Goal: Communication & Community: Connect with others

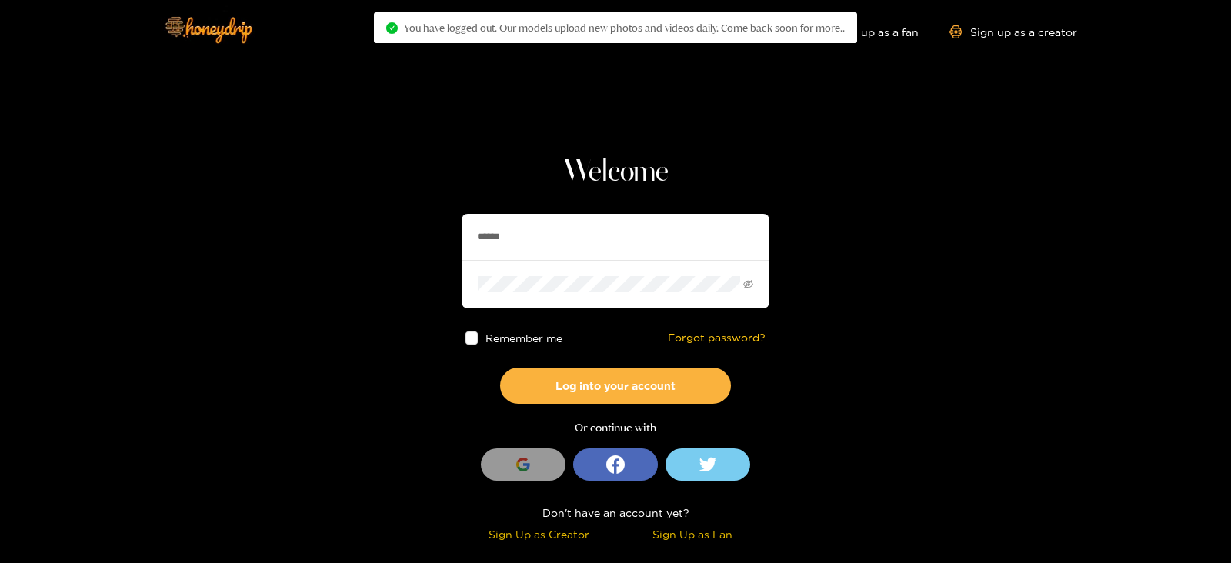
click at [543, 222] on input "******" at bounding box center [615, 237] width 308 height 46
click at [500, 368] on button "Log into your account" at bounding box center [615, 386] width 231 height 36
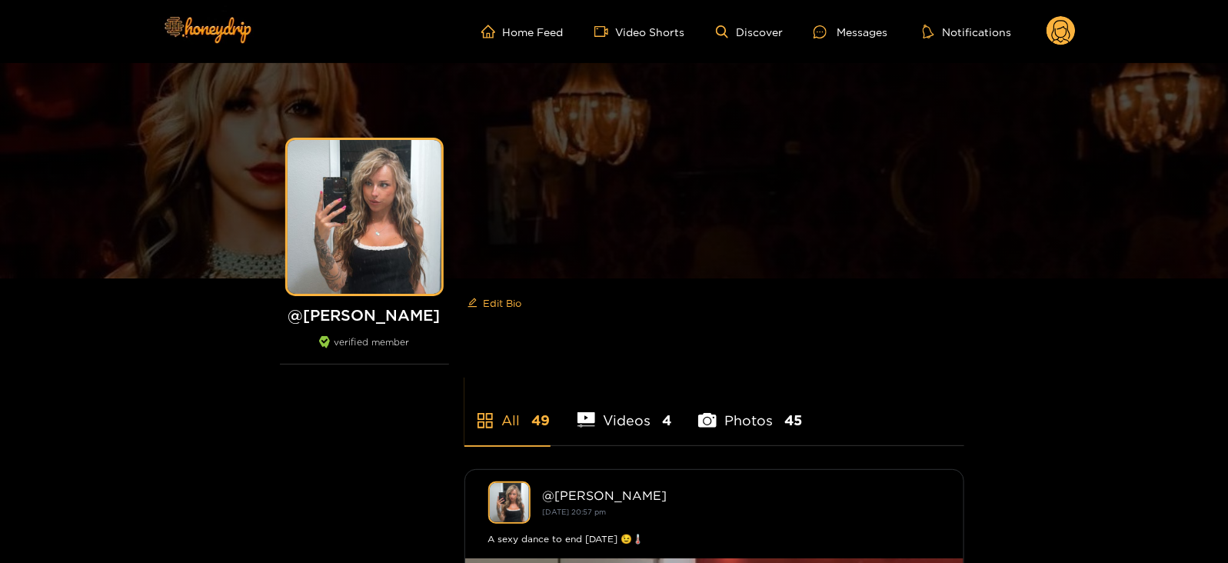
click at [1059, 28] on circle at bounding box center [1061, 30] width 29 height 29
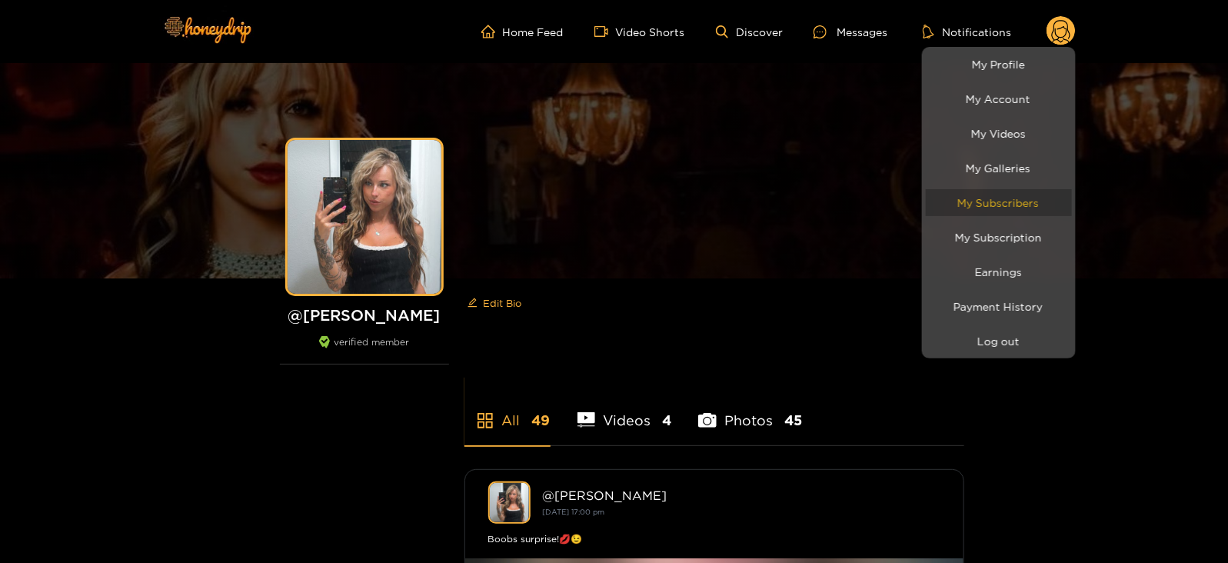
click at [954, 203] on link "My Subscribers" at bounding box center [999, 202] width 146 height 27
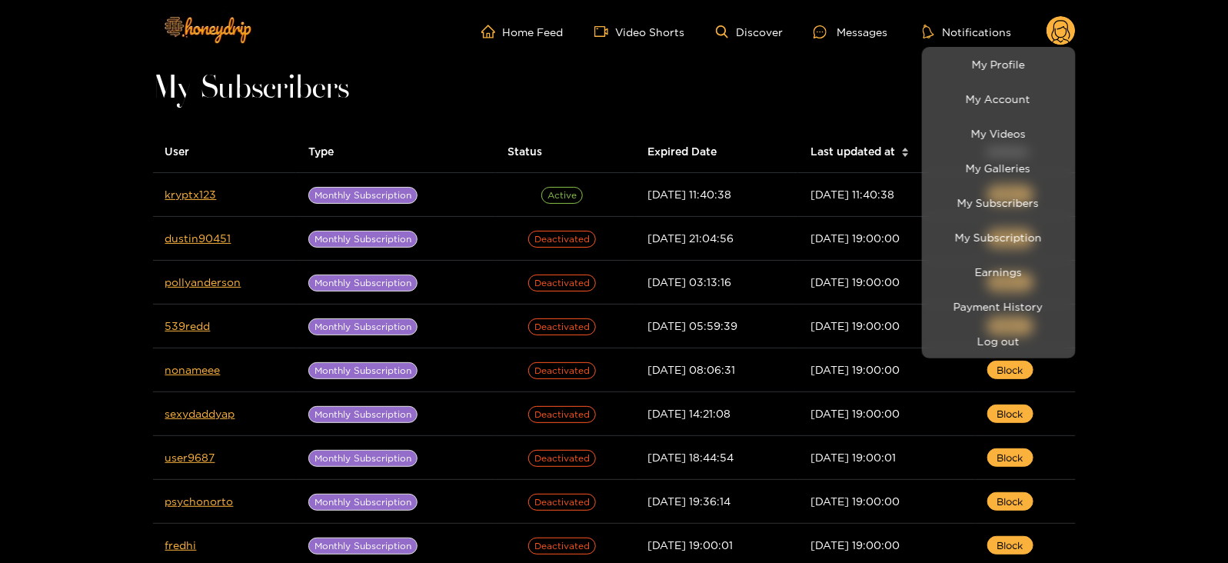
click at [850, 34] on div at bounding box center [614, 281] width 1228 height 563
click at [850, 34] on div "Messages" at bounding box center [851, 32] width 74 height 18
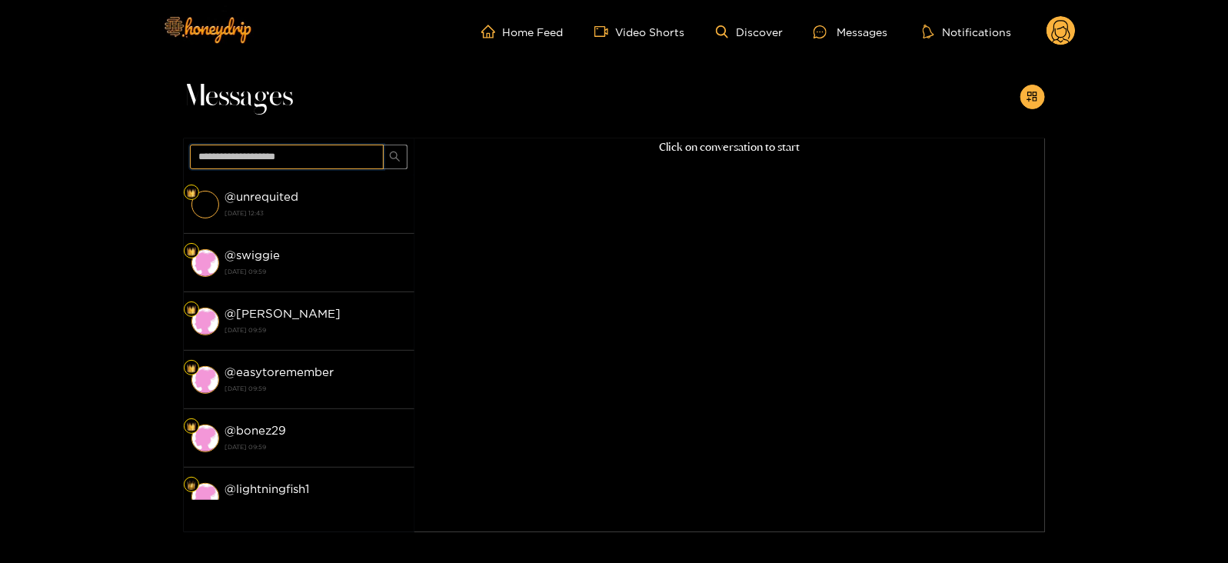
click at [325, 145] on input "text" at bounding box center [287, 157] width 194 height 25
type input "****"
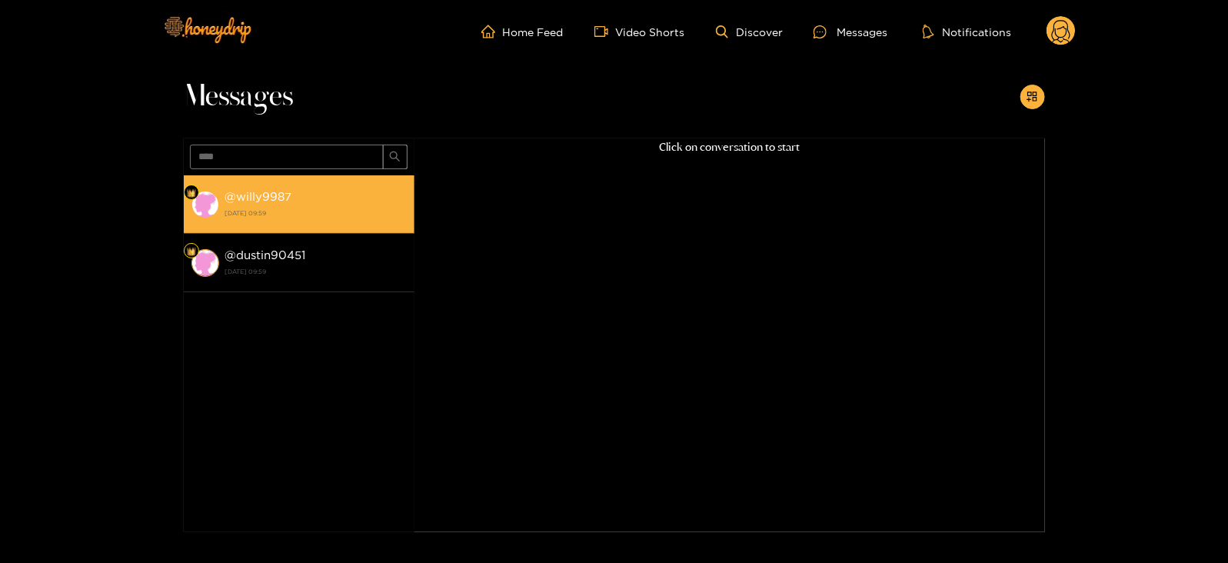
click at [294, 209] on strong "[DATE] 09:59" at bounding box center [316, 213] width 182 height 14
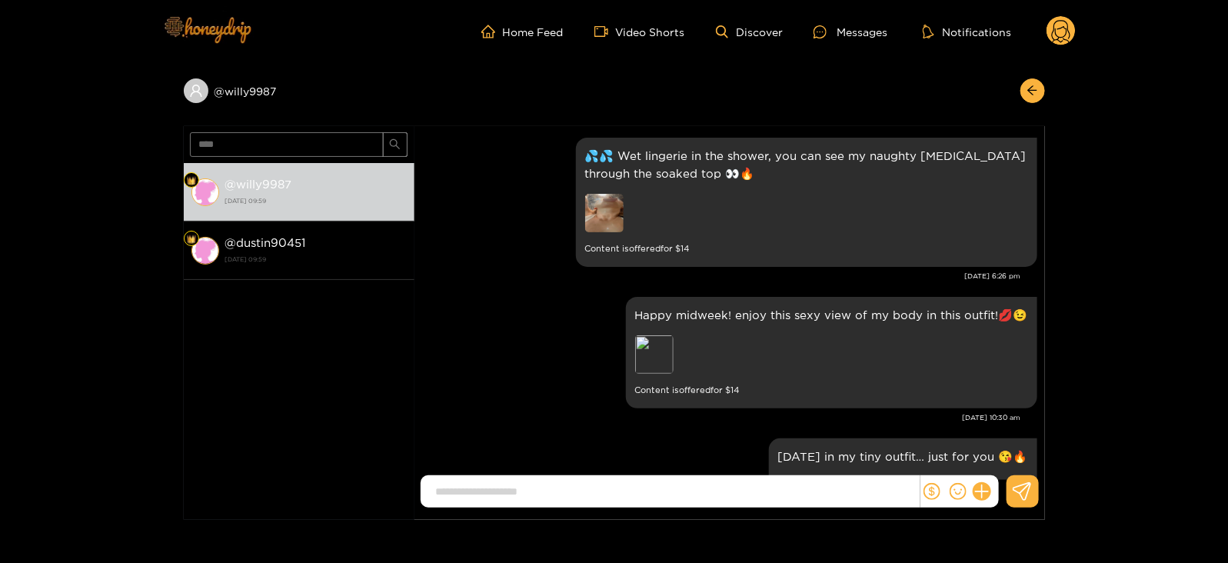
scroll to position [1962, 0]
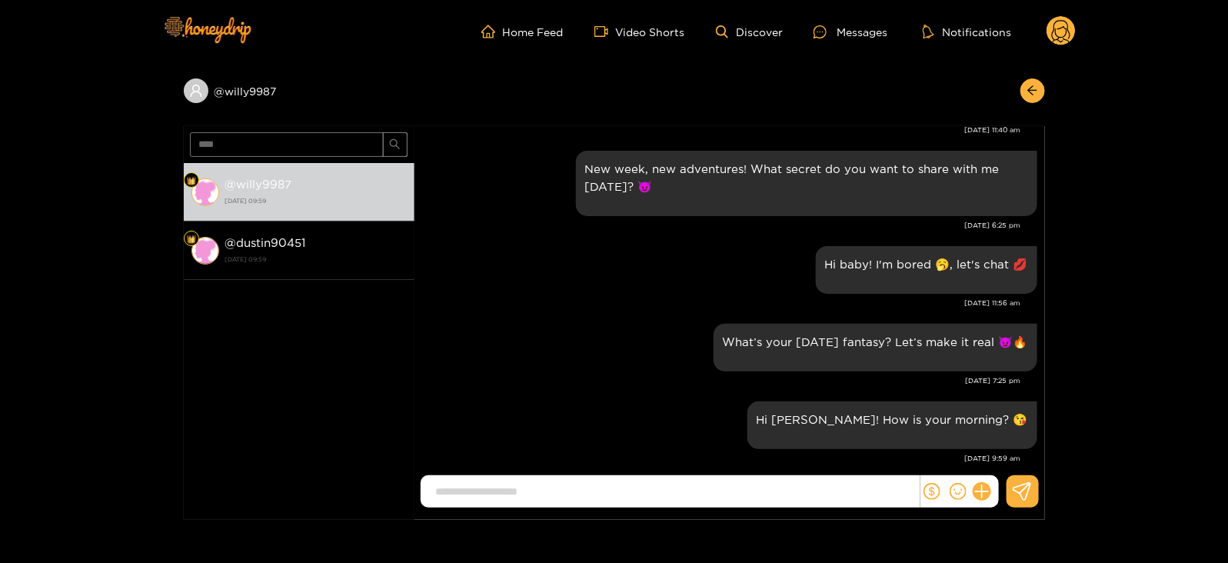
click at [1058, 20] on circle at bounding box center [1061, 30] width 29 height 29
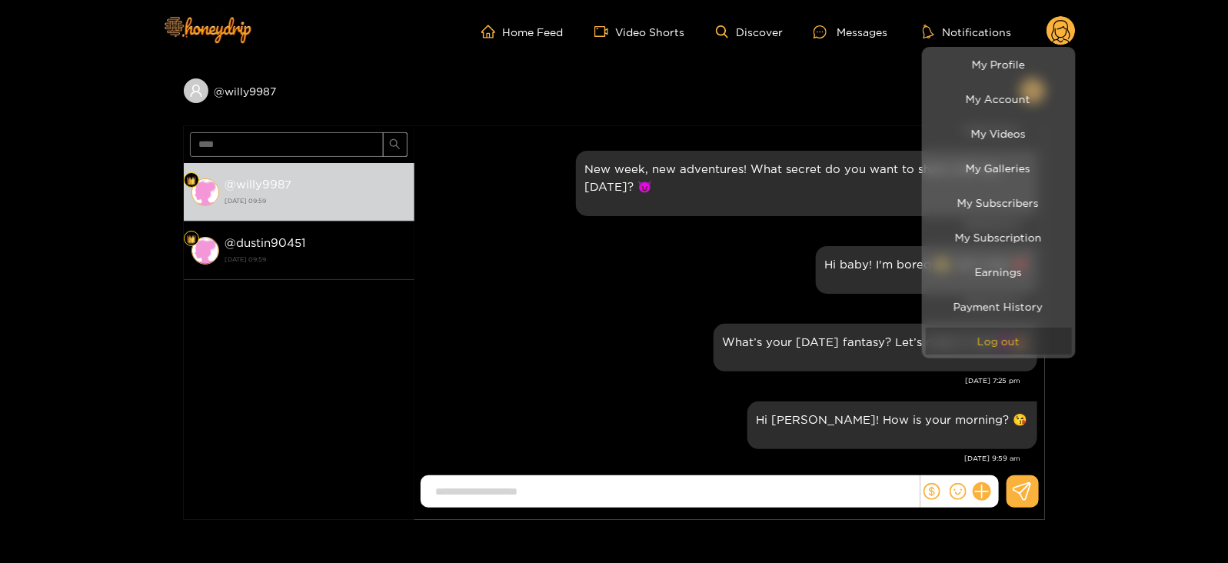
click at [971, 352] on button "Log out" at bounding box center [999, 341] width 146 height 27
